Goal: Task Accomplishment & Management: Use online tool/utility

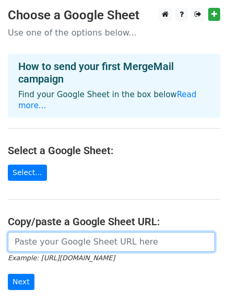
click at [61, 235] on input "url" at bounding box center [111, 242] width 207 height 20
click at [23, 232] on input "url" at bounding box center [111, 242] width 207 height 20
paste input "[URL][DOMAIN_NAME]"
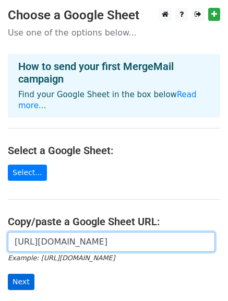
type input "[URL][DOMAIN_NAME]"
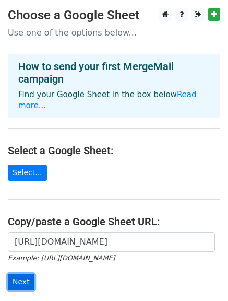
scroll to position [0, 0]
click at [21, 275] on input "Next" at bounding box center [21, 282] width 27 height 16
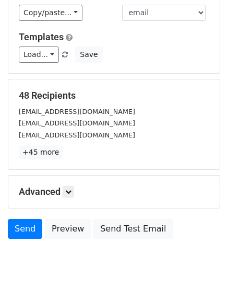
scroll to position [131, 0]
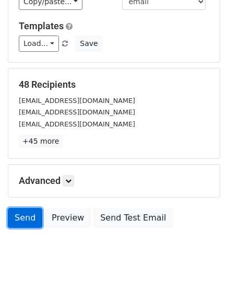
click at [23, 217] on link "Send" at bounding box center [25, 218] width 34 height 20
